Goal: Information Seeking & Learning: Check status

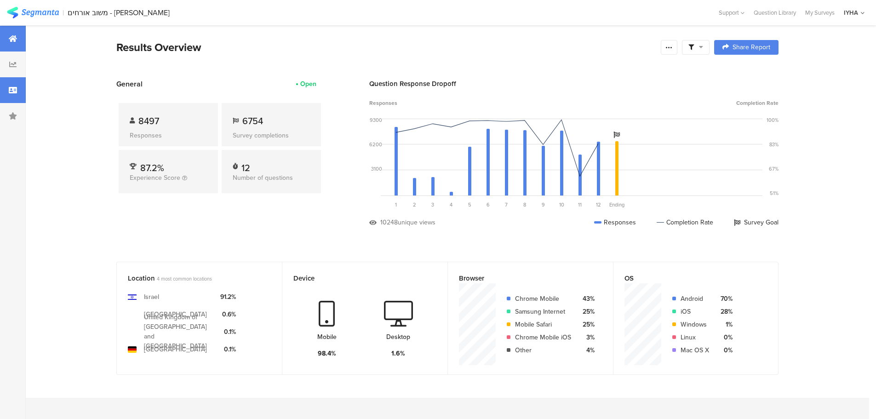
click at [18, 95] on div at bounding box center [13, 90] width 26 height 26
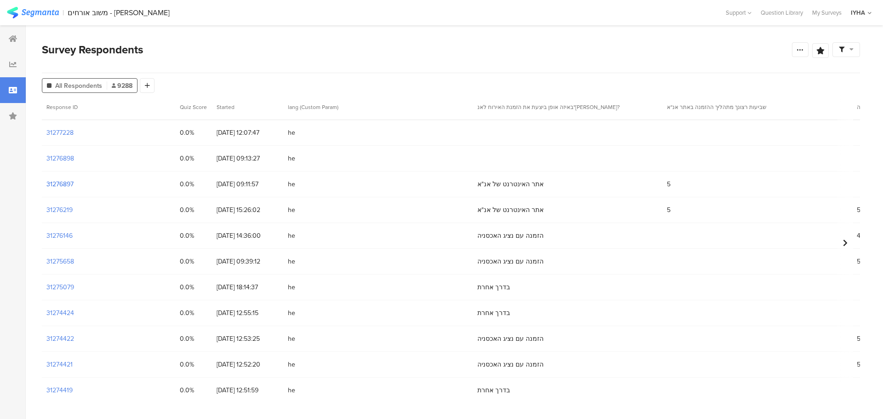
click at [62, 186] on section "31276897" at bounding box center [59, 184] width 27 height 10
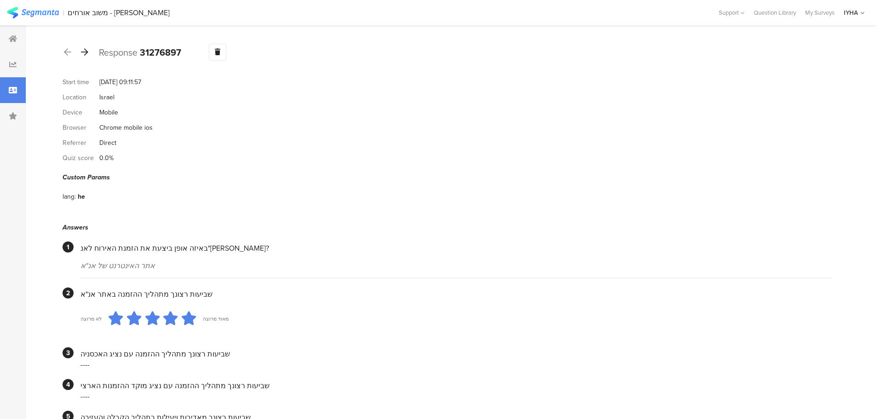
click at [84, 51] on icon at bounding box center [84, 52] width 7 height 8
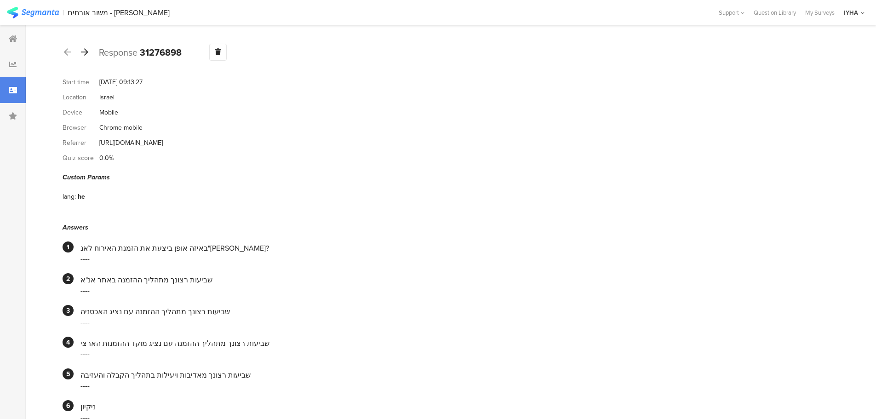
click at [85, 53] on icon at bounding box center [84, 52] width 7 height 8
click at [85, 51] on icon at bounding box center [84, 52] width 7 height 8
